Goal: Task Accomplishment & Management: Complete application form

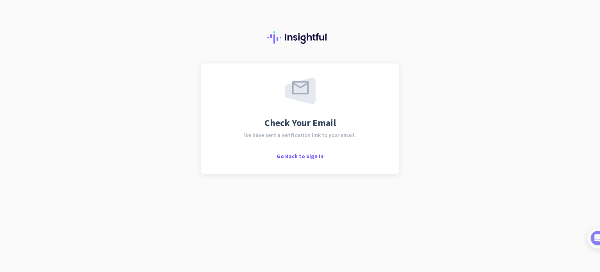
click at [487, 100] on div "Check Your Email We have sent a verification link to your email. Go Back to Sig…" at bounding box center [300, 136] width 600 height 272
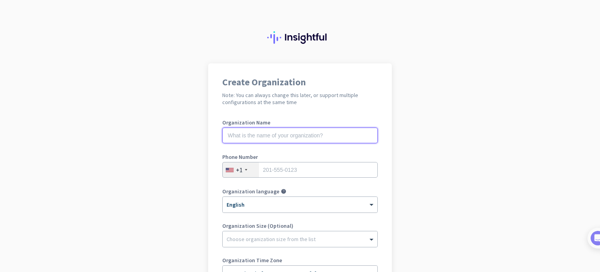
click at [320, 132] on input "text" at bounding box center [300, 135] width 156 height 16
click at [231, 134] on input "BEvi doo" at bounding box center [300, 135] width 156 height 16
click at [231, 133] on input "BEvi doo" at bounding box center [300, 135] width 156 height 16
click at [230, 132] on input "BEvi doo" at bounding box center [300, 135] width 156 height 16
click at [291, 135] on input "Bevenja doo" at bounding box center [300, 135] width 156 height 16
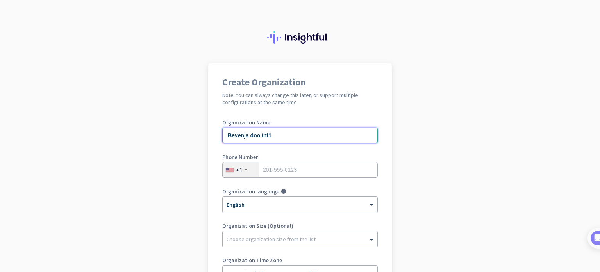
type input "Bevenja doo int1"
click at [291, 168] on input "tel" at bounding box center [300, 170] width 156 height 16
type input "2015550123"
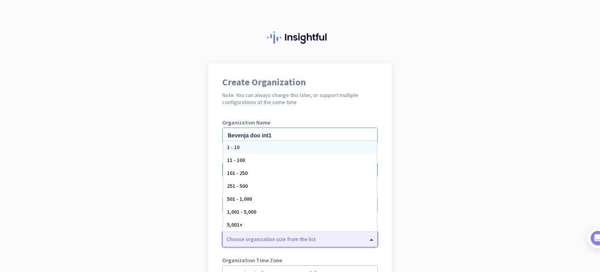
click at [311, 241] on div "Choose organization size from the list" at bounding box center [295, 238] width 145 height 7
click at [292, 148] on div "1 - 10" at bounding box center [300, 147] width 154 height 13
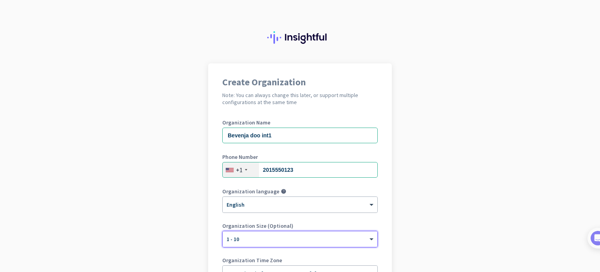
scroll to position [106, 0]
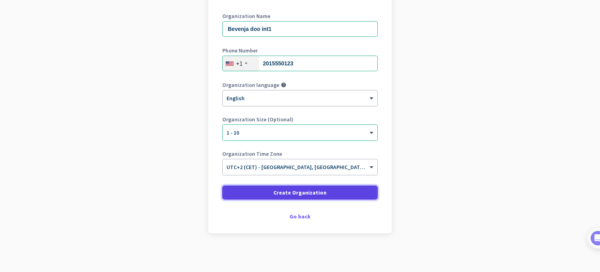
click at [295, 188] on span "Create Organization" at bounding box center [300, 192] width 53 height 8
click at [360, 199] on span at bounding box center [300, 192] width 156 height 19
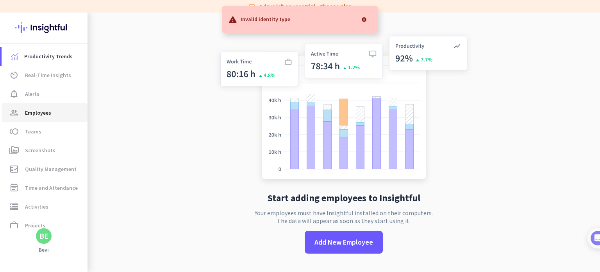
click at [62, 113] on span "group Employees" at bounding box center [44, 112] width 73 height 9
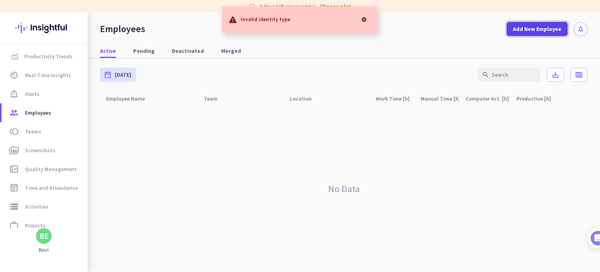
click at [531, 31] on span "Add New Employee" at bounding box center [537, 29] width 48 height 8
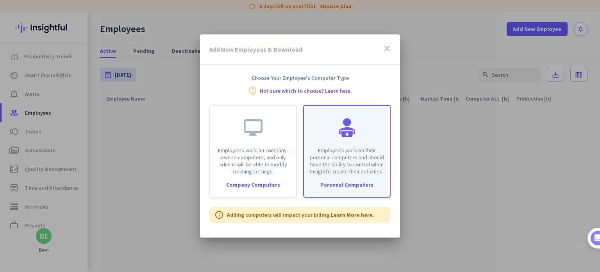
click at [378, 135] on div "Employees work on their personal computers and should have the ability to contr…" at bounding box center [347, 139] width 86 height 69
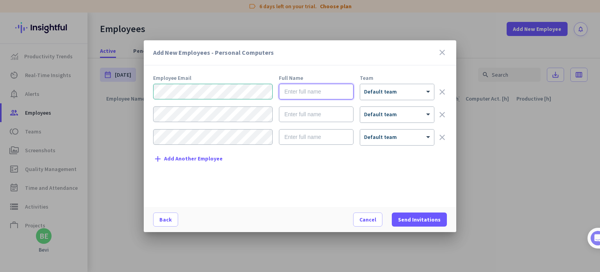
click at [337, 91] on input "text" at bounding box center [316, 92] width 75 height 16
type input "Bevenja"
click at [424, 216] on span "Send Invitations" at bounding box center [419, 219] width 43 height 8
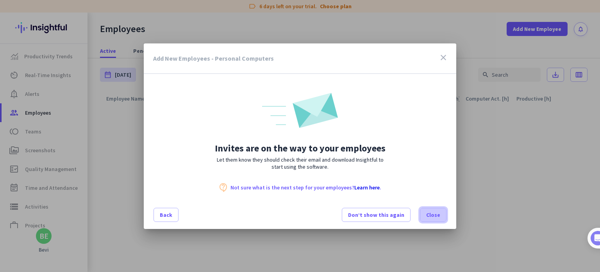
click at [441, 214] on span at bounding box center [433, 214] width 26 height 19
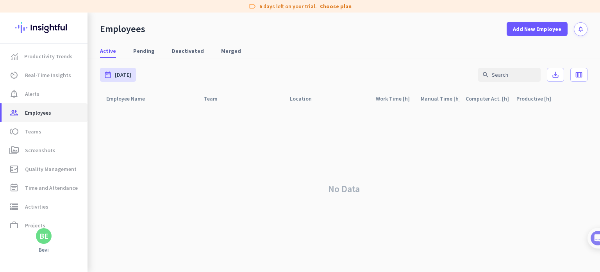
click at [56, 115] on span "group Employees" at bounding box center [44, 112] width 73 height 9
